Goal: Task Accomplishment & Management: Complete application form

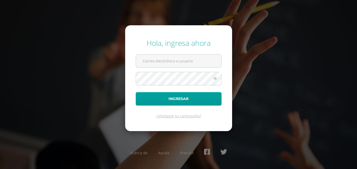
type input "2019029@colegiobelga.edu.gt"
click at [213, 79] on icon at bounding box center [215, 78] width 7 height 6
click at [213, 79] on icon at bounding box center [214, 78] width 7 height 6
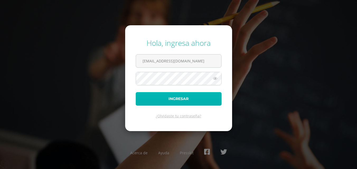
drag, startPoint x: 205, startPoint y: 100, endPoint x: 204, endPoint y: 96, distance: 4.3
click at [205, 100] on button "Ingresar" at bounding box center [179, 98] width 86 height 13
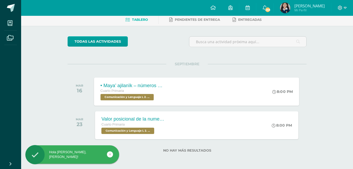
scroll to position [27, 0]
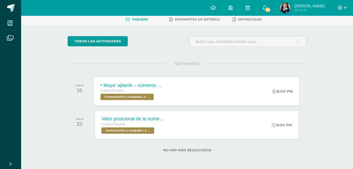
click at [212, 86] on div "• Maya’ ajilanïk – números mayas. Cuarto Primaria Comunicación y Lenguaje L 2. …" at bounding box center [196, 91] width 205 height 28
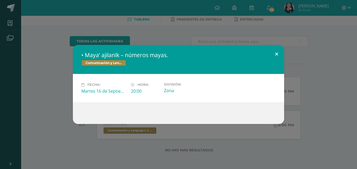
click at [277, 55] on button at bounding box center [276, 54] width 15 height 18
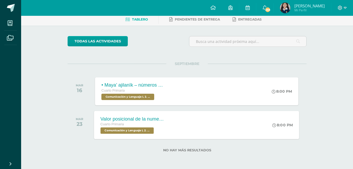
click at [160, 127] on div "Cuarto Primaria" at bounding box center [133, 125] width 64 height 6
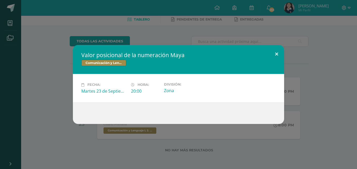
click at [277, 55] on button at bounding box center [276, 54] width 15 height 18
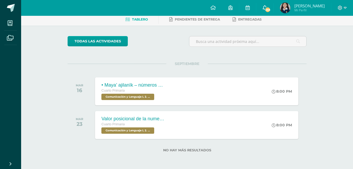
click at [265, 8] on icon at bounding box center [265, 7] width 4 height 5
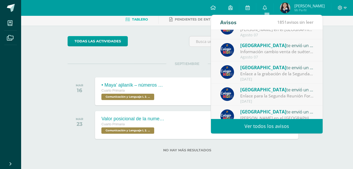
scroll to position [88, 0]
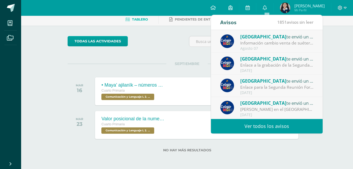
click at [154, 38] on div "todas las Actividades" at bounding box center [115, 43] width 101 height 15
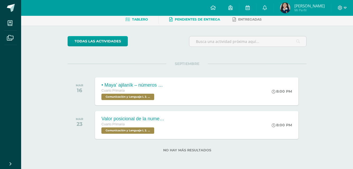
click at [193, 18] on span "Pendientes de entrega" at bounding box center [197, 19] width 45 height 4
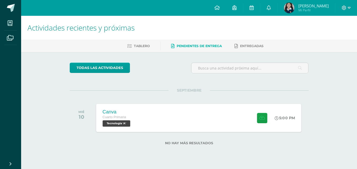
click at [255, 114] on span at bounding box center [260, 118] width 13 height 10
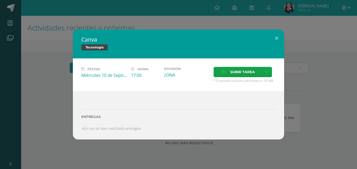
click at [112, 130] on icon "Aún no se han realizado entregas" at bounding box center [111, 128] width 60 height 5
click at [111, 103] on div at bounding box center [178, 102] width 194 height 4
click at [120, 102] on div at bounding box center [178, 102] width 194 height 4
click at [162, 99] on div "Entregas Aún no se han realizado entregas ¿Deseas retirar la entrega ? Esta acc…" at bounding box center [178, 116] width 211 height 48
click at [246, 71] on span "Subir tarea" at bounding box center [242, 72] width 25 height 10
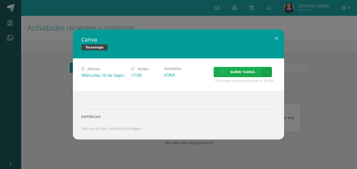
click at [0, 0] on input "Subir tarea" at bounding box center [0, 0] width 0 height 0
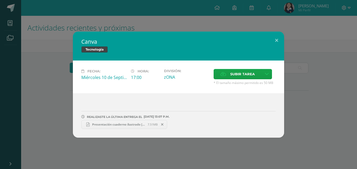
click at [121, 125] on span "Presentación cuaderno ilustrado lila.pdf" at bounding box center [118, 125] width 58 height 4
click at [279, 40] on button at bounding box center [276, 41] width 15 height 18
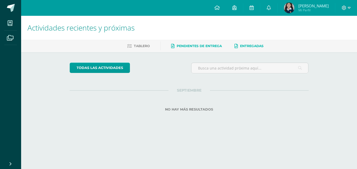
click at [236, 45] on icon at bounding box center [235, 46] width 3 height 4
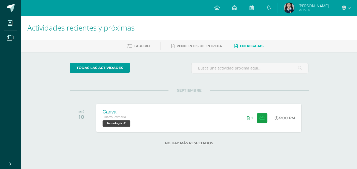
click at [182, 122] on div "Canva Cuarto Primaria Tecnología 'A' 5:00 PM 1 [GEOGRAPHIC_DATA] Tecnología" at bounding box center [198, 118] width 205 height 28
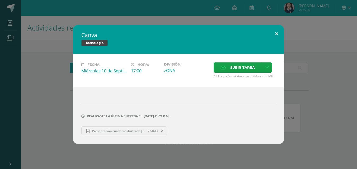
click at [277, 33] on button at bounding box center [276, 34] width 15 height 18
